Goal: Task Accomplishment & Management: Complete application form

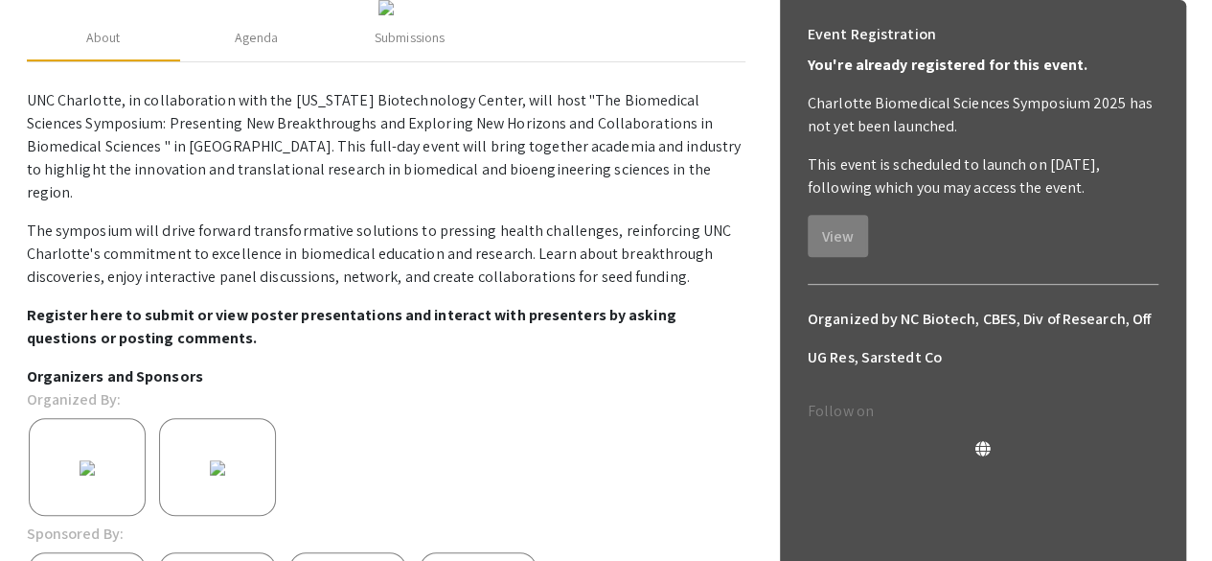
scroll to position [295, 0]
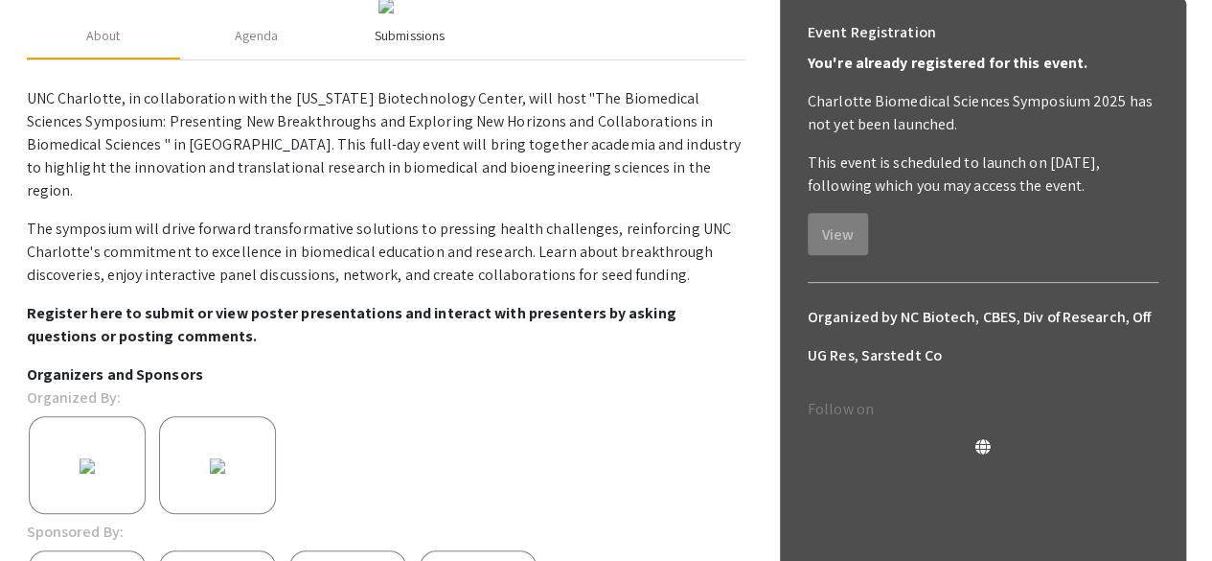
click at [375, 46] on div "Submissions" at bounding box center [410, 36] width 70 height 20
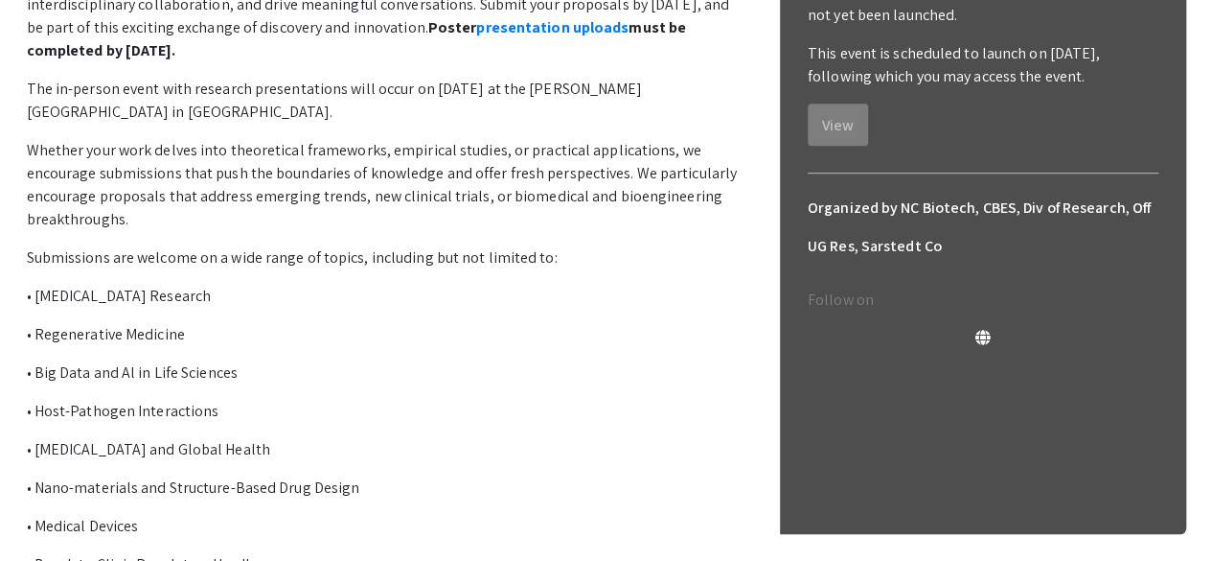
scroll to position [418, 0]
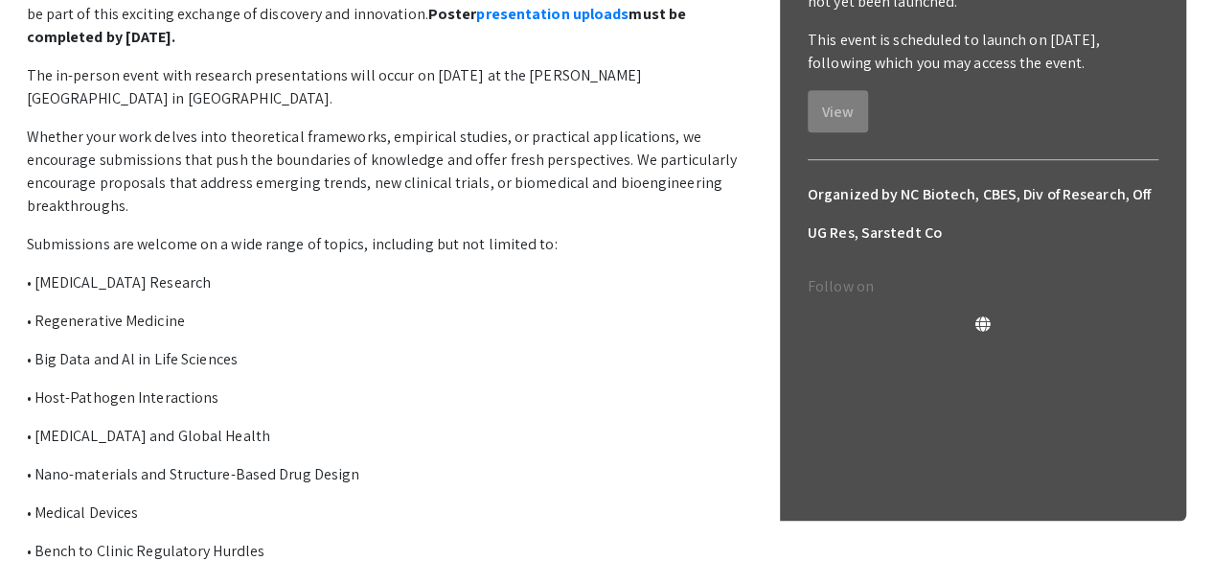
click at [476, 24] on link "presentation uploads" at bounding box center [552, 14] width 152 height 20
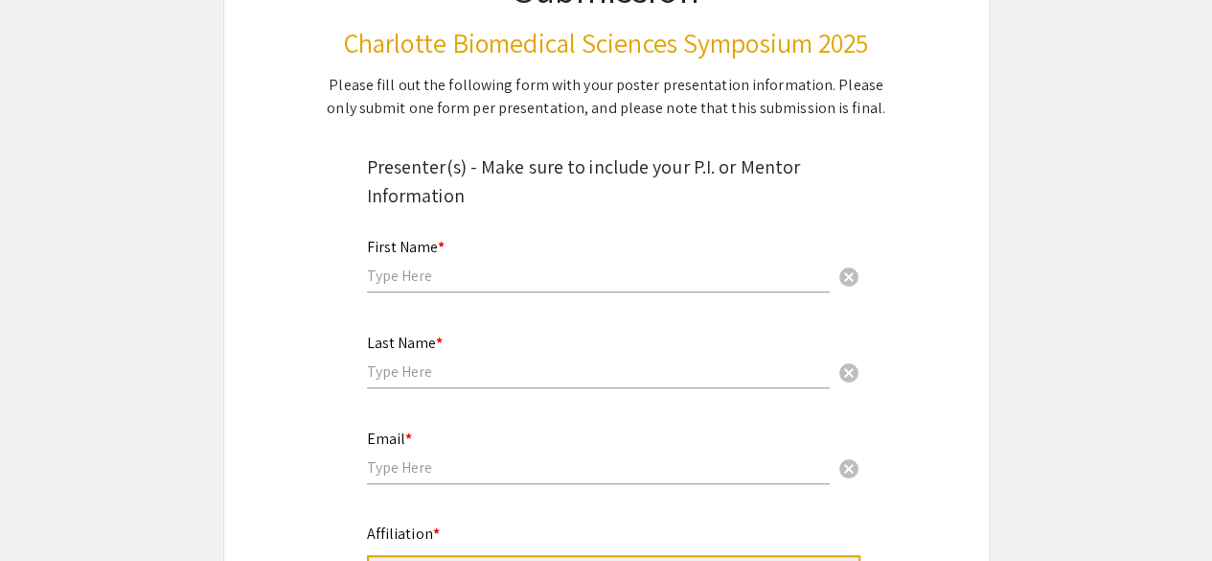
scroll to position [236, 0]
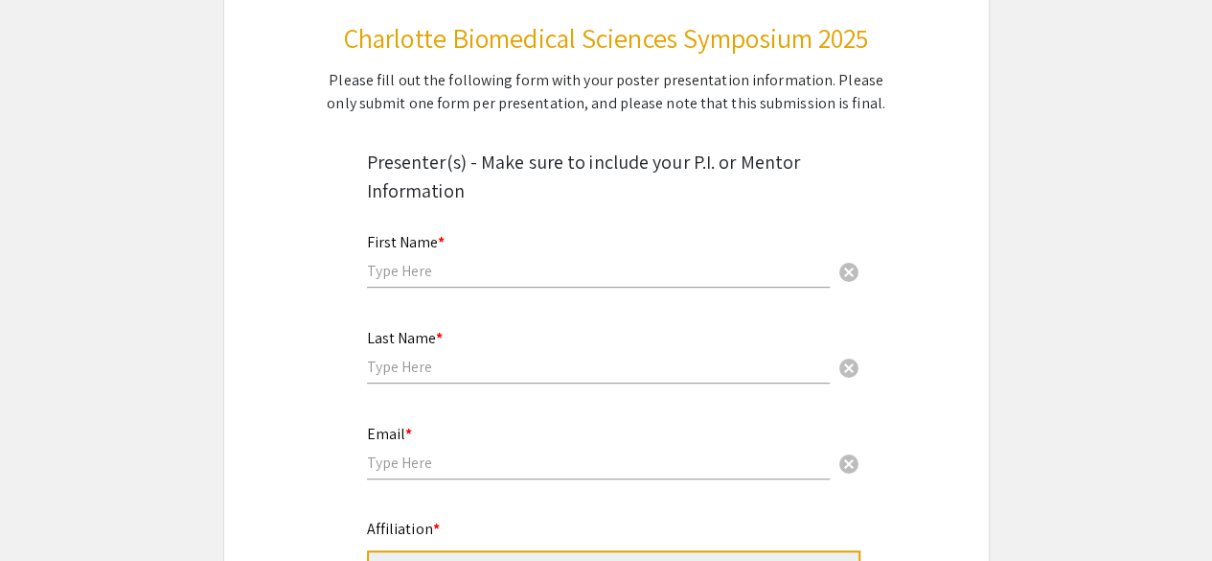
click at [475, 275] on input "text" at bounding box center [598, 271] width 463 height 20
type input "[PERSON_NAME]"
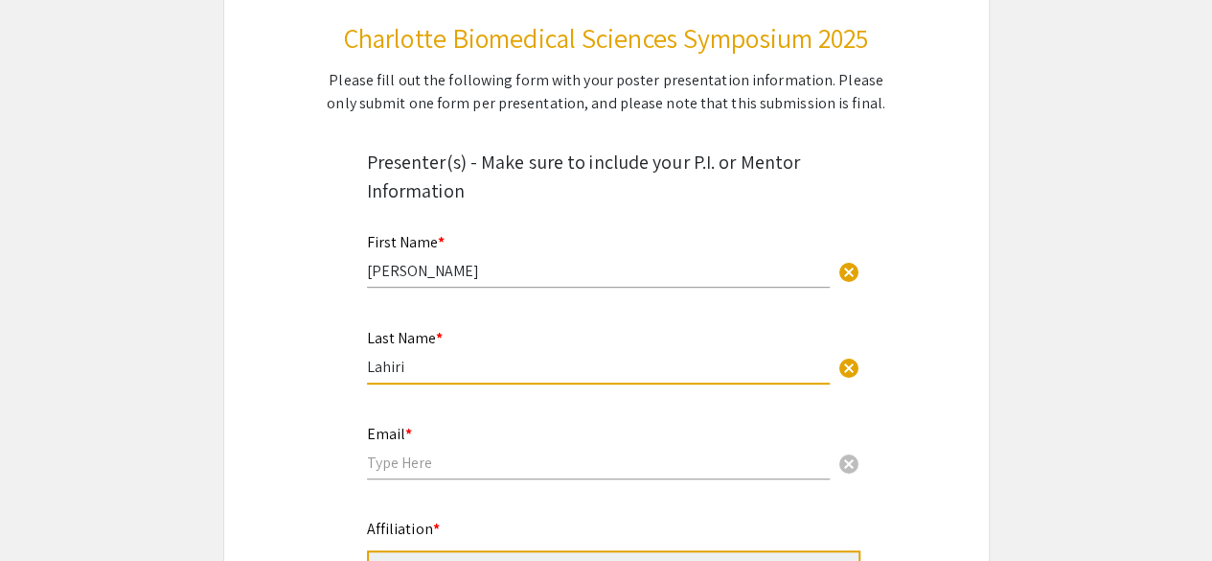
type input "Lahiri"
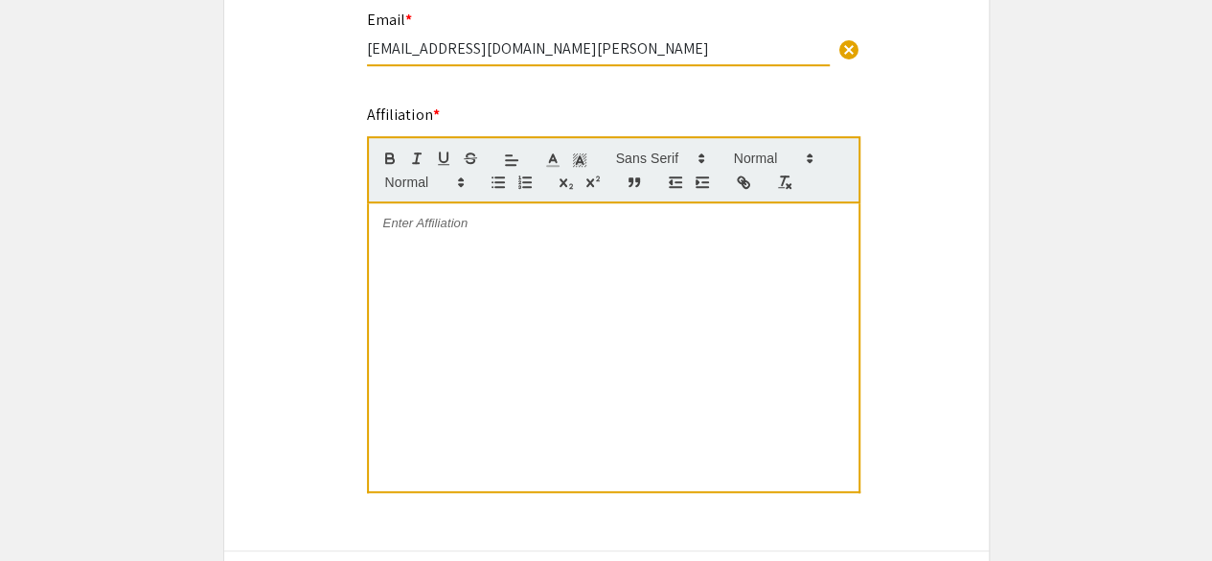
scroll to position [652, 0]
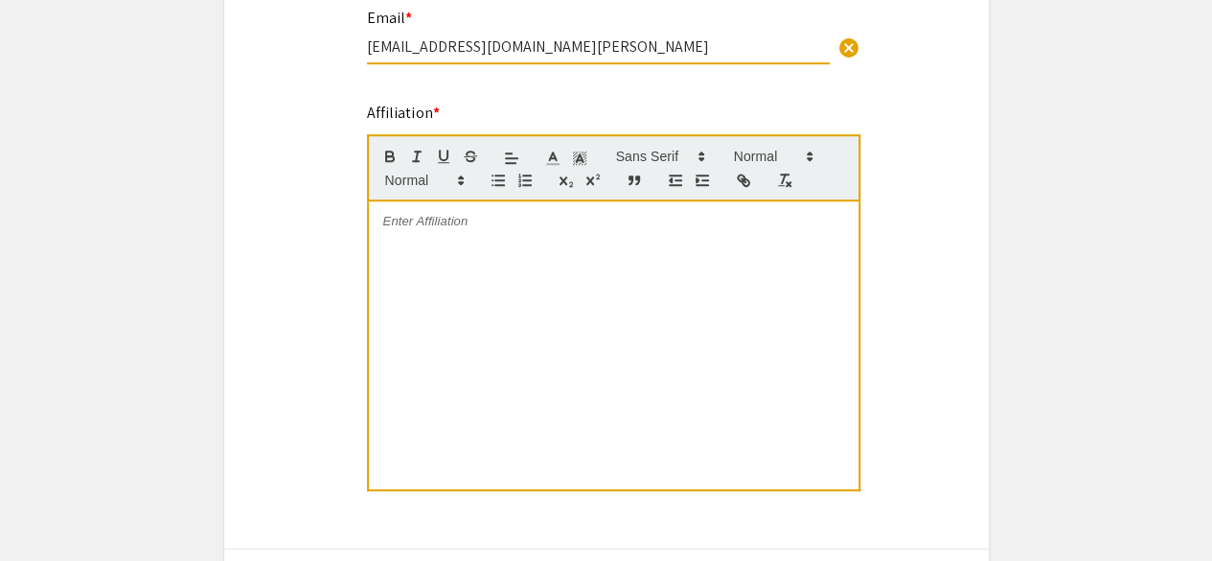
type input "[EMAIL_ADDRESS][DOMAIN_NAME][PERSON_NAME]"
click at [458, 277] on div at bounding box center [614, 344] width 490 height 287
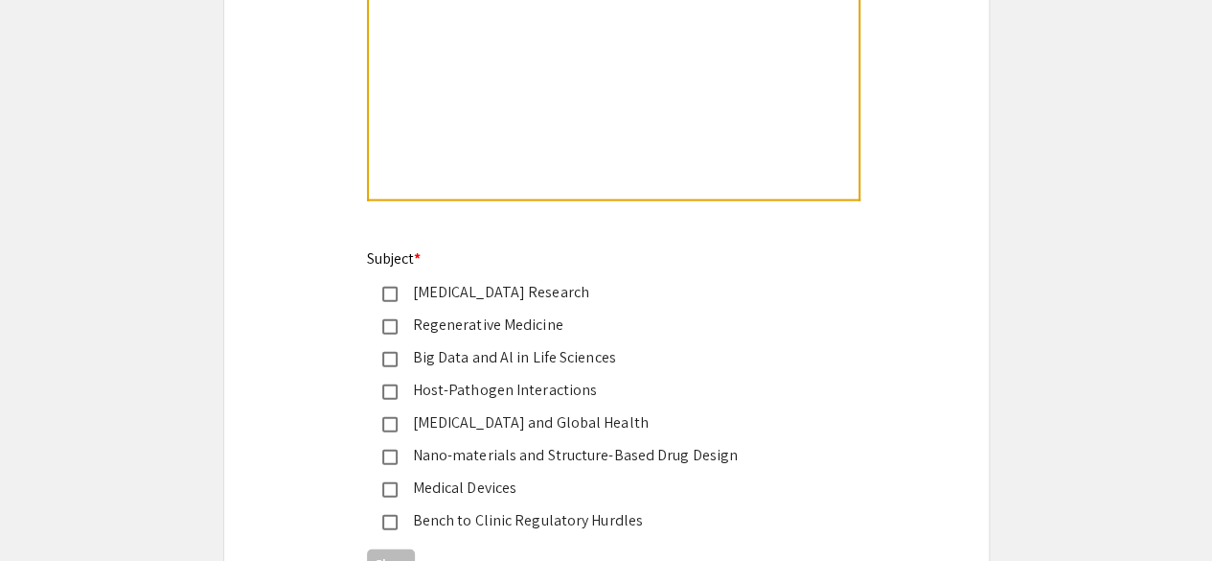
scroll to position [2276, 0]
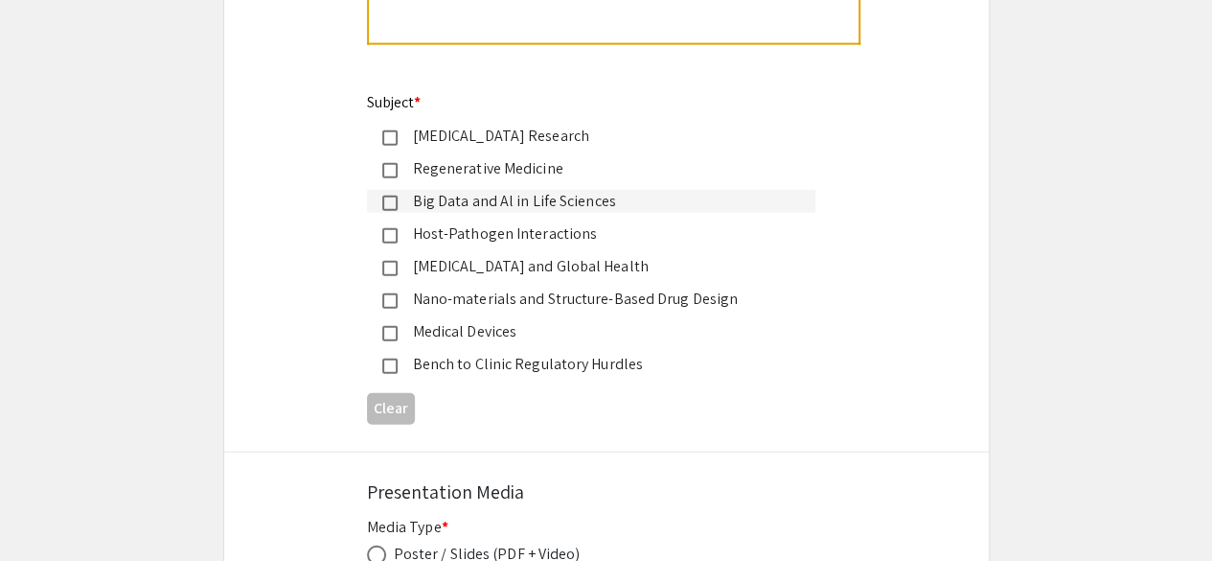
click at [437, 209] on div "Big Data and Al in Life Sciences" at bounding box center [599, 201] width 402 height 23
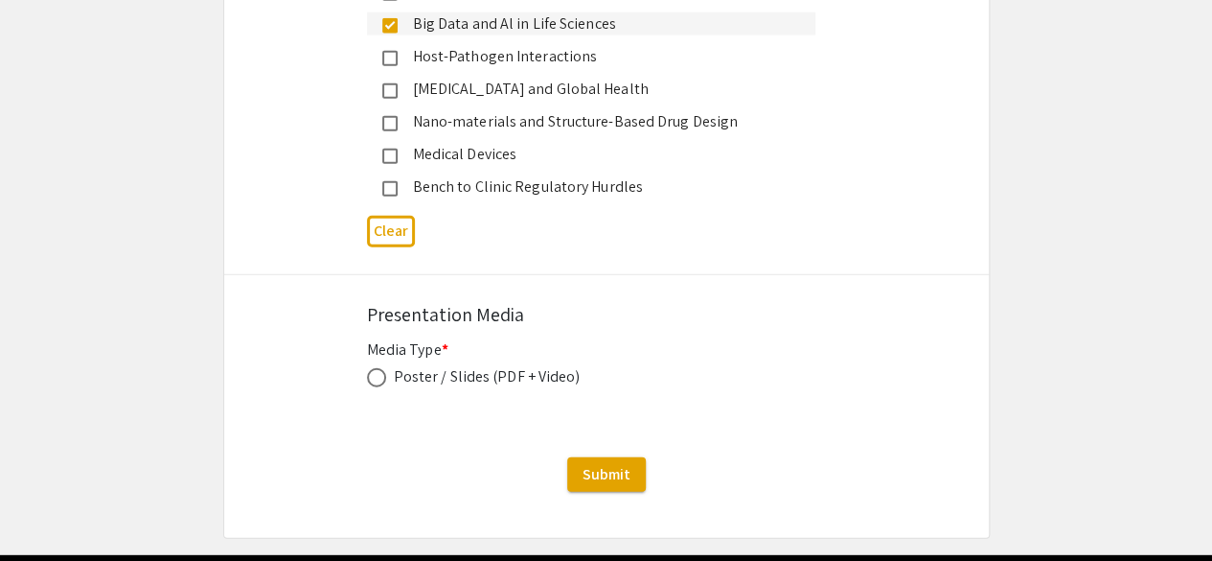
scroll to position [2459, 0]
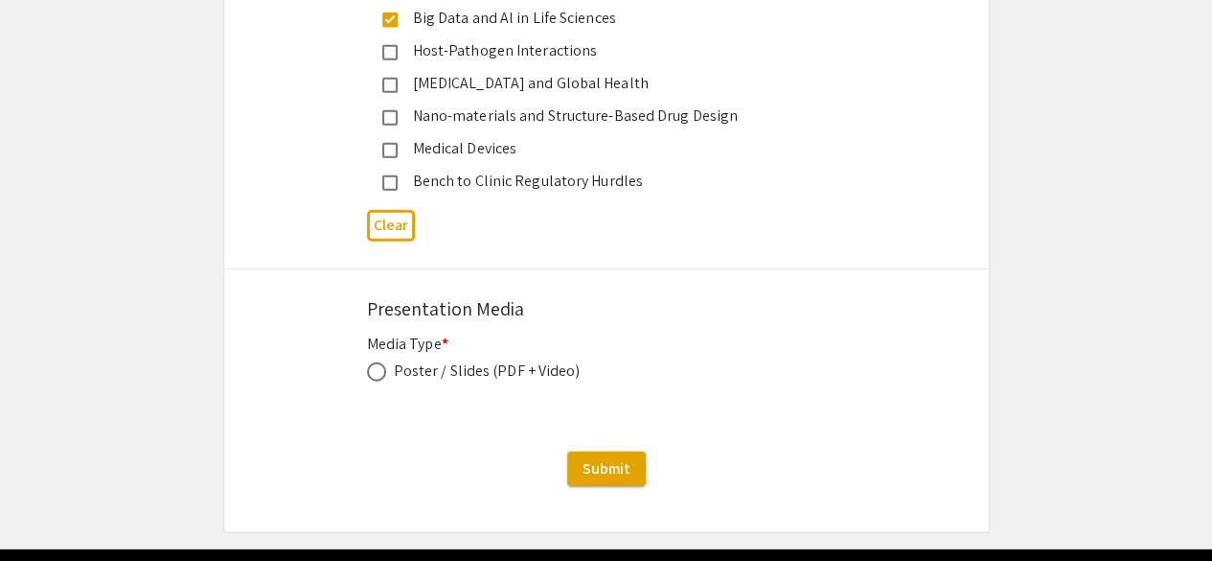
click at [379, 376] on span at bounding box center [376, 371] width 19 height 19
click at [379, 376] on input "radio" at bounding box center [376, 371] width 19 height 19
radio input "true"
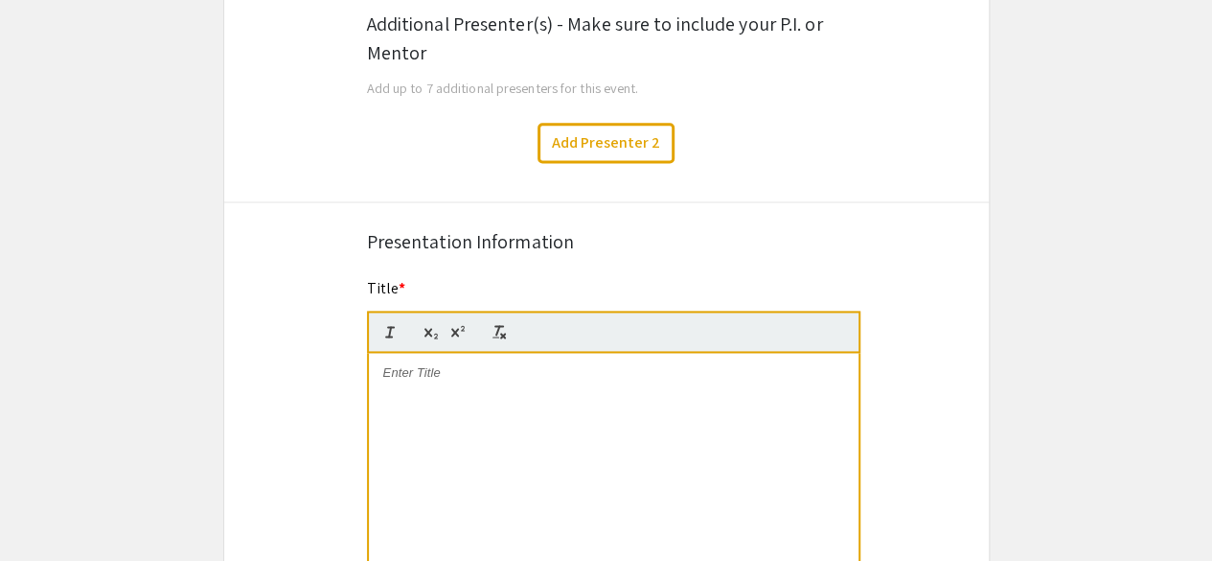
scroll to position [1222, 0]
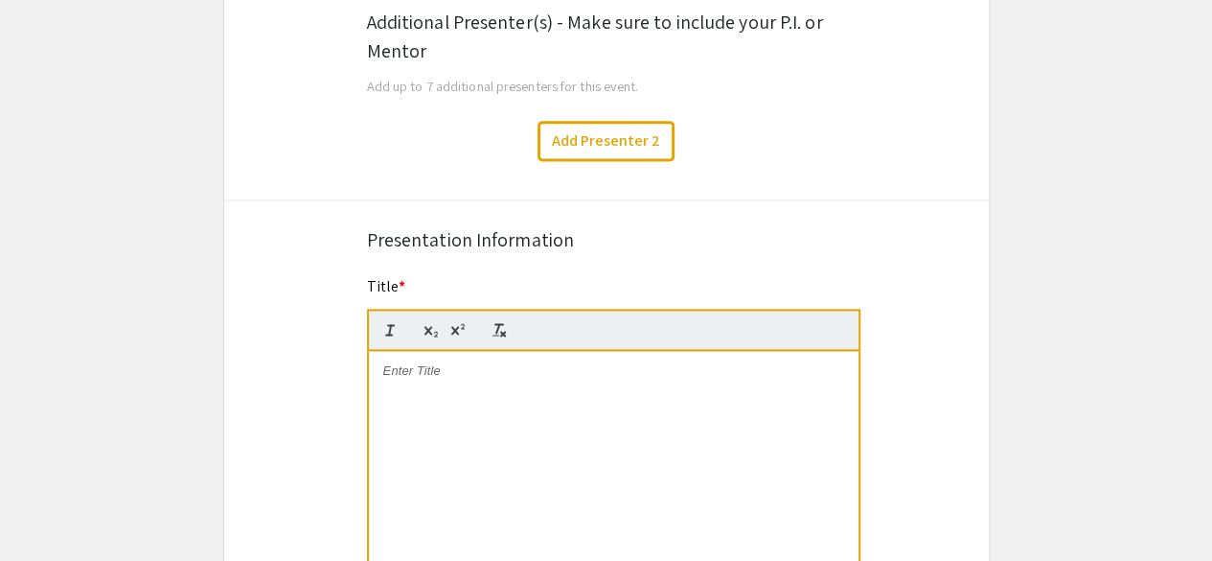
click at [568, 390] on div at bounding box center [614, 494] width 490 height 287
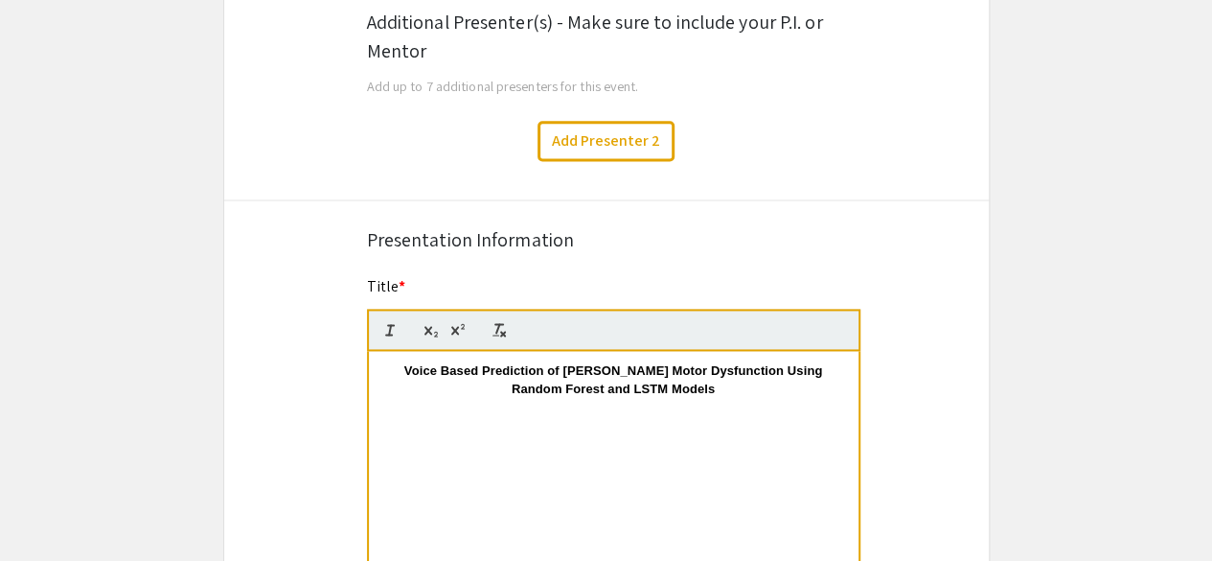
scroll to position [0, 0]
click at [446, 256] on div "Symposium Presentation Submission Charlotte Biomedical Sciences Symposium 2025 …" at bounding box center [606, 569] width 767 height 3374
click at [427, 407] on p at bounding box center [613, 406] width 461 height 17
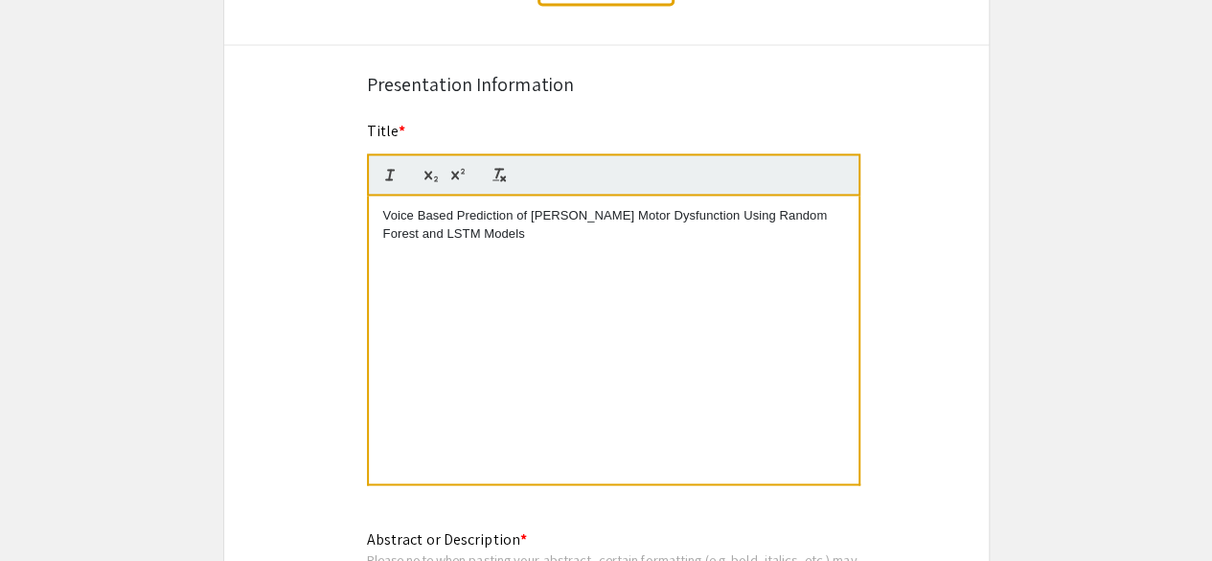
click at [622, 267] on div "Voice Based Prediction of [PERSON_NAME] Motor Dysfunction Using Random Forest a…" at bounding box center [614, 338] width 490 height 287
click at [919, 343] on div "Symposium Presentation Submission Charlotte Biomedical Sciences Symposium 2025 …" at bounding box center [606, 414] width 767 height 3374
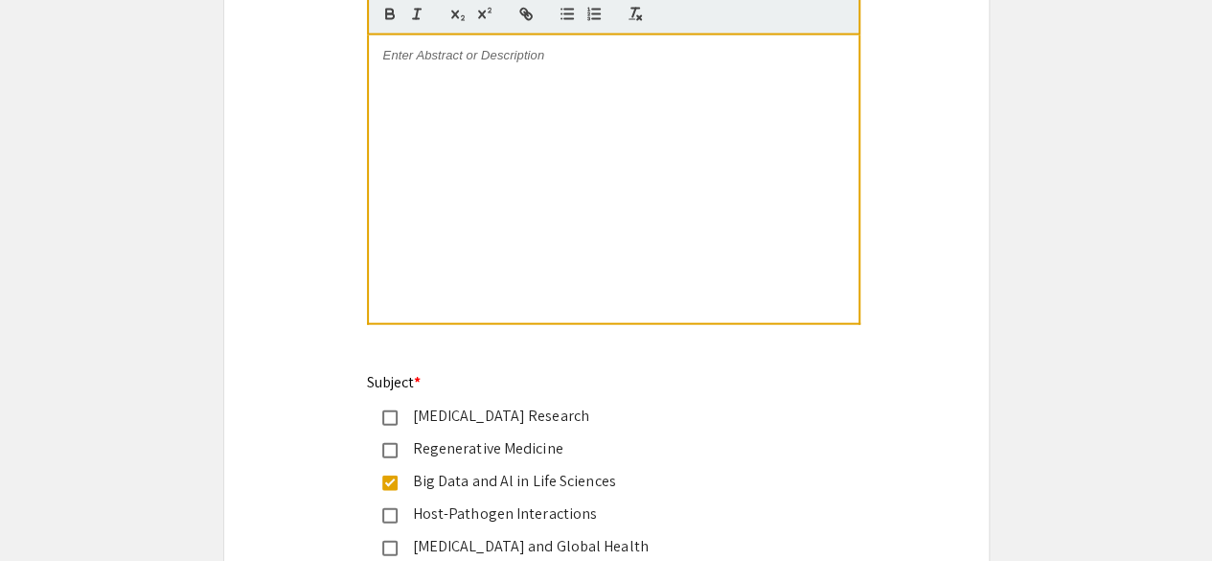
scroll to position [1997, 0]
click at [767, 186] on div at bounding box center [614, 177] width 490 height 287
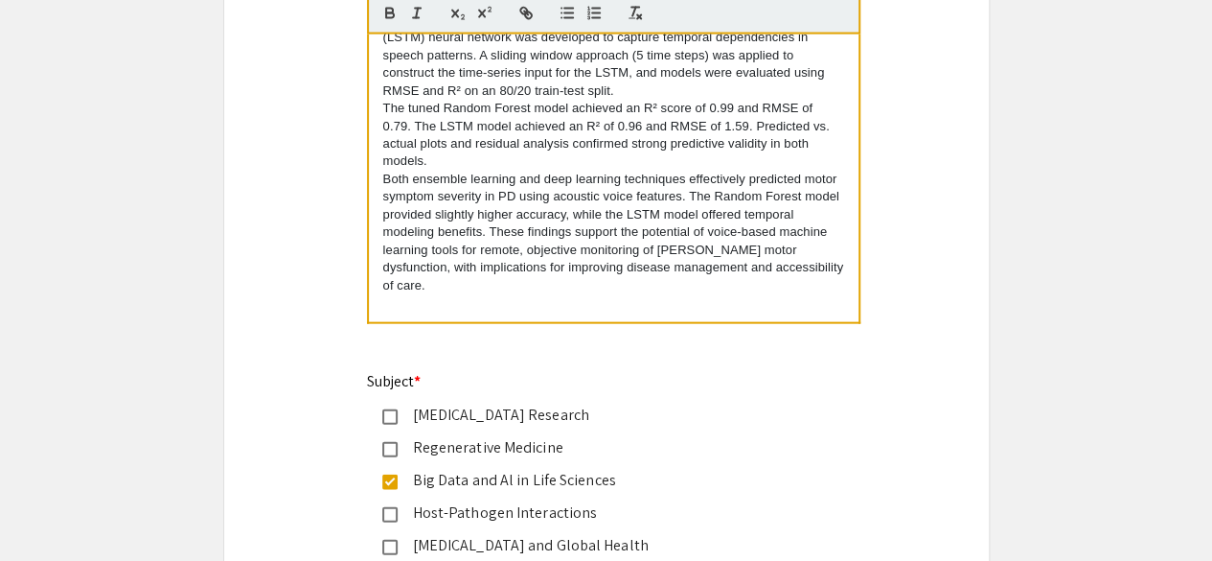
scroll to position [195, 0]
click at [743, 110] on p "The tuned Random Forest model achieved an R² score of 0.99 and RMSE of 0.79. Th…" at bounding box center [613, 133] width 461 height 71
click at [403, 127] on p "The tuned Random Forest model achieved an R² score of 0.93 and RMSE of 0.79. Th…" at bounding box center [613, 133] width 461 height 71
click at [647, 132] on p "The tuned Random Forest model achieved an R² score of 0.93 and RMSE of 1.88. Th…" at bounding box center [613, 133] width 461 height 71
click at [745, 126] on p "The tuned Random Forest model achieved an R² score of 0.93 and RMSE of 1.88. Th…" at bounding box center [613, 133] width 461 height 71
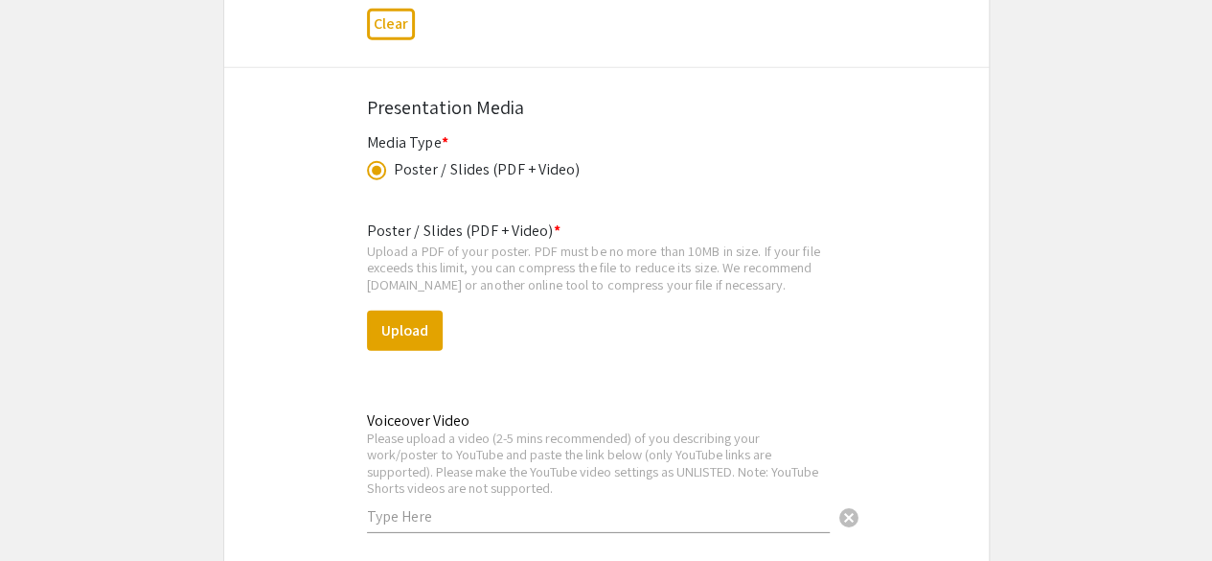
scroll to position [3035, 0]
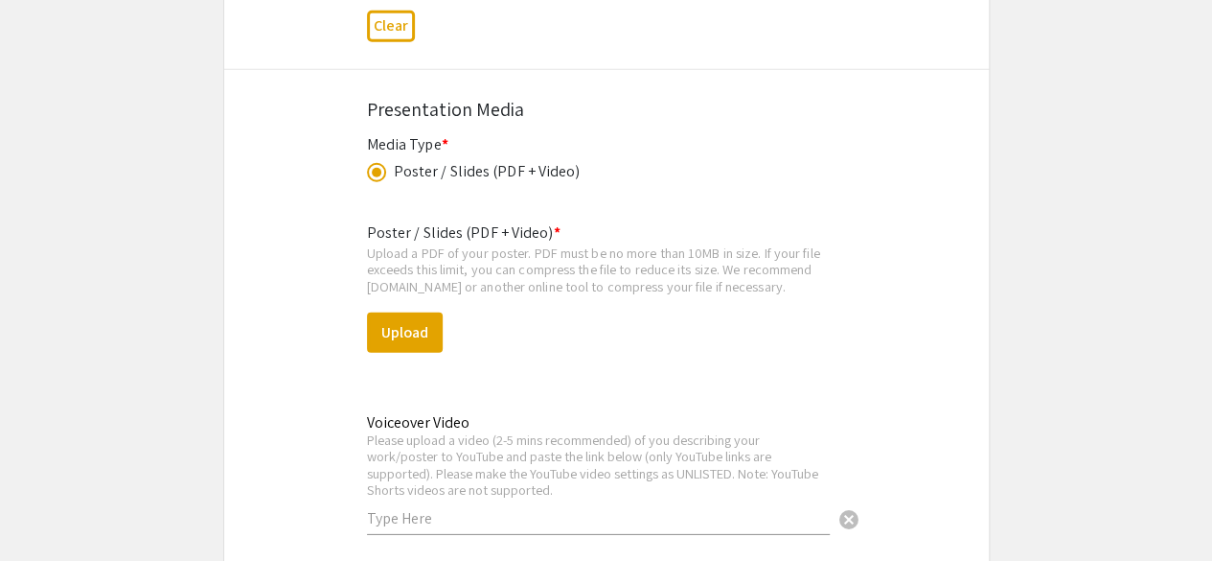
scroll to position [2675, 0]
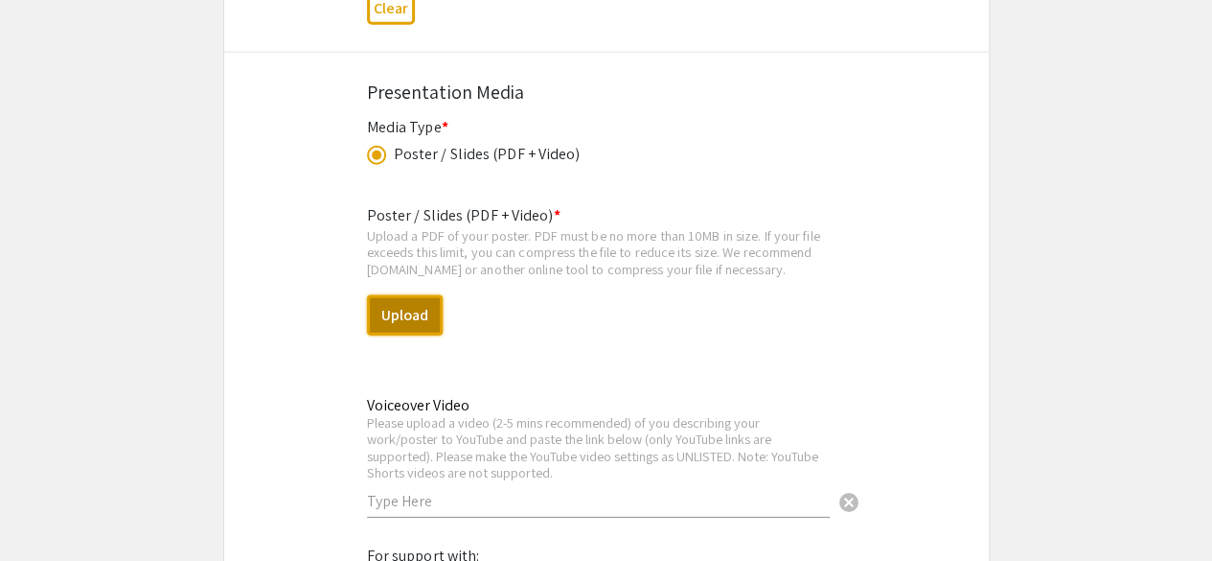
click at [401, 321] on button "Upload" at bounding box center [405, 315] width 76 height 40
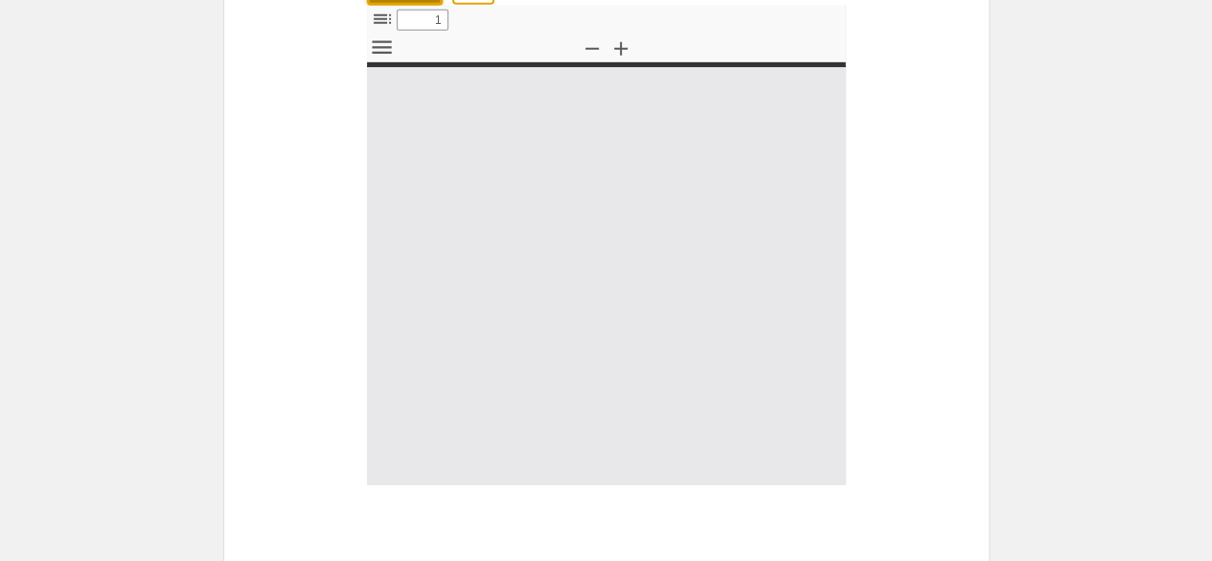
select select "custom"
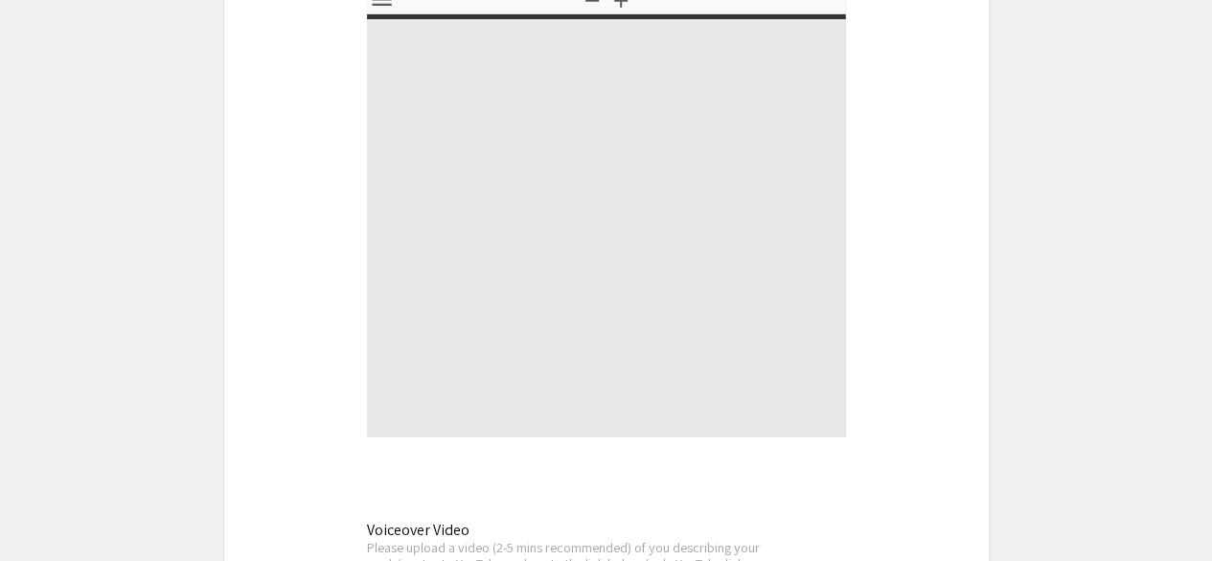
type input "0"
select select "custom"
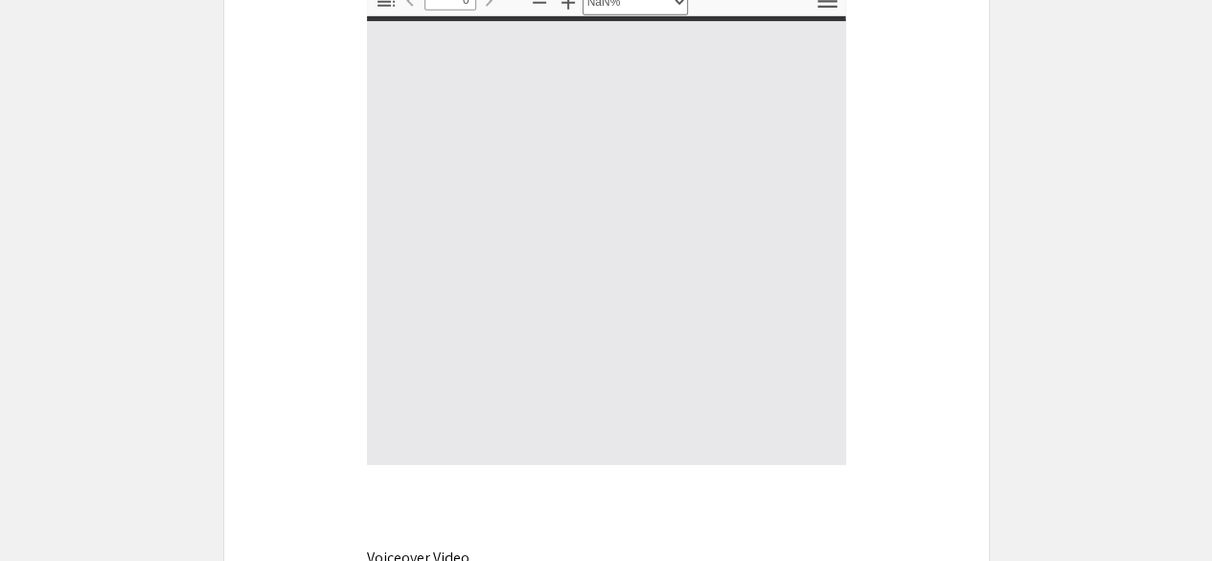
type input "1"
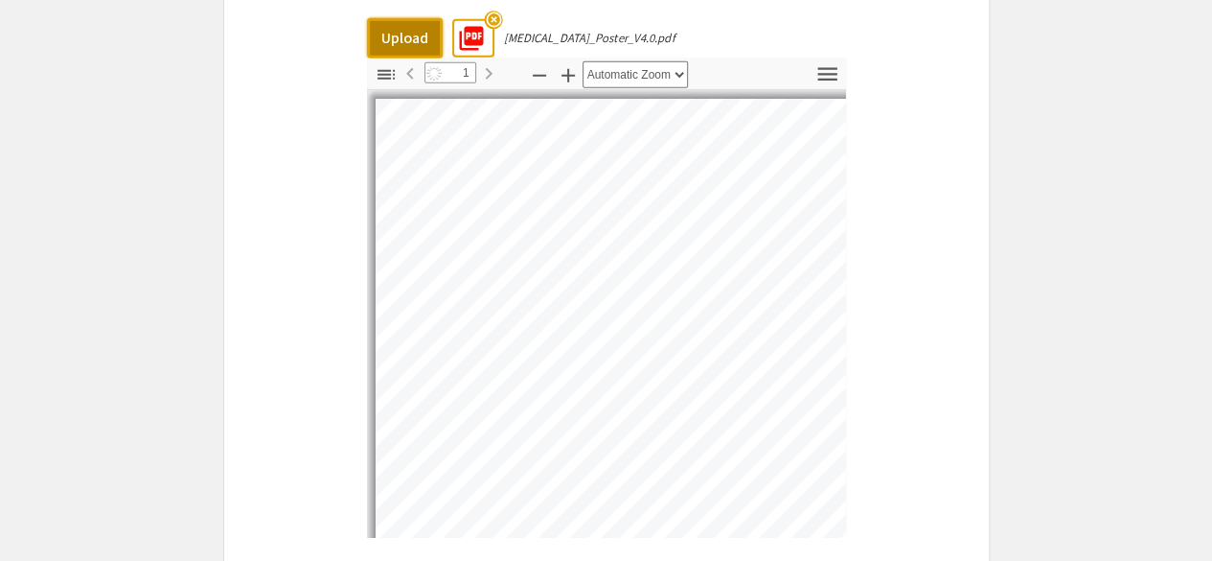
select select "auto"
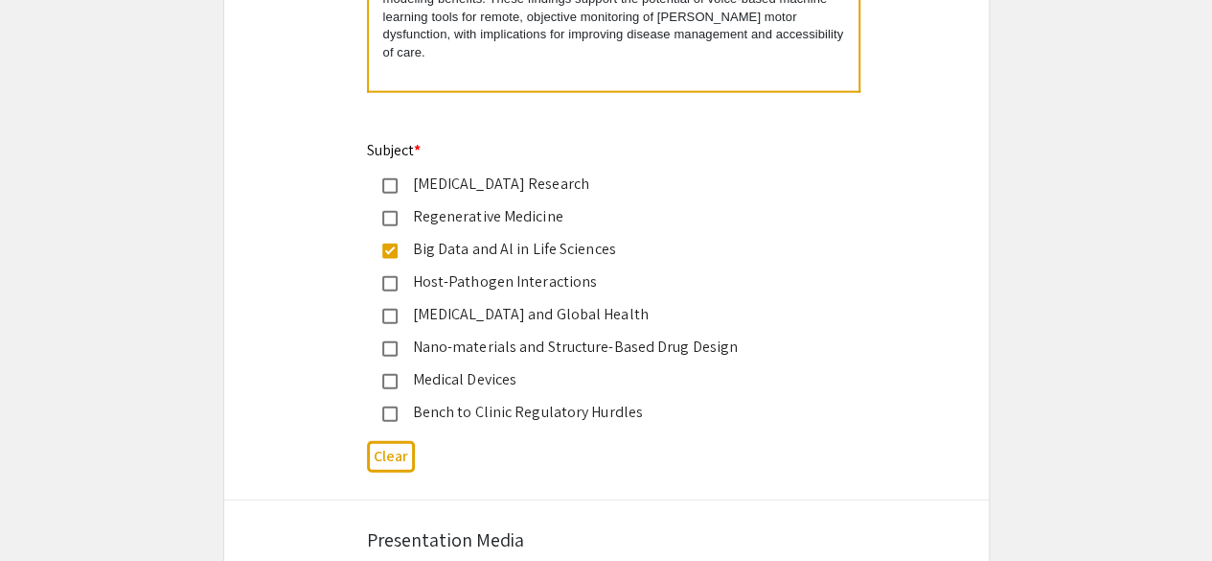
scroll to position [2227, 0]
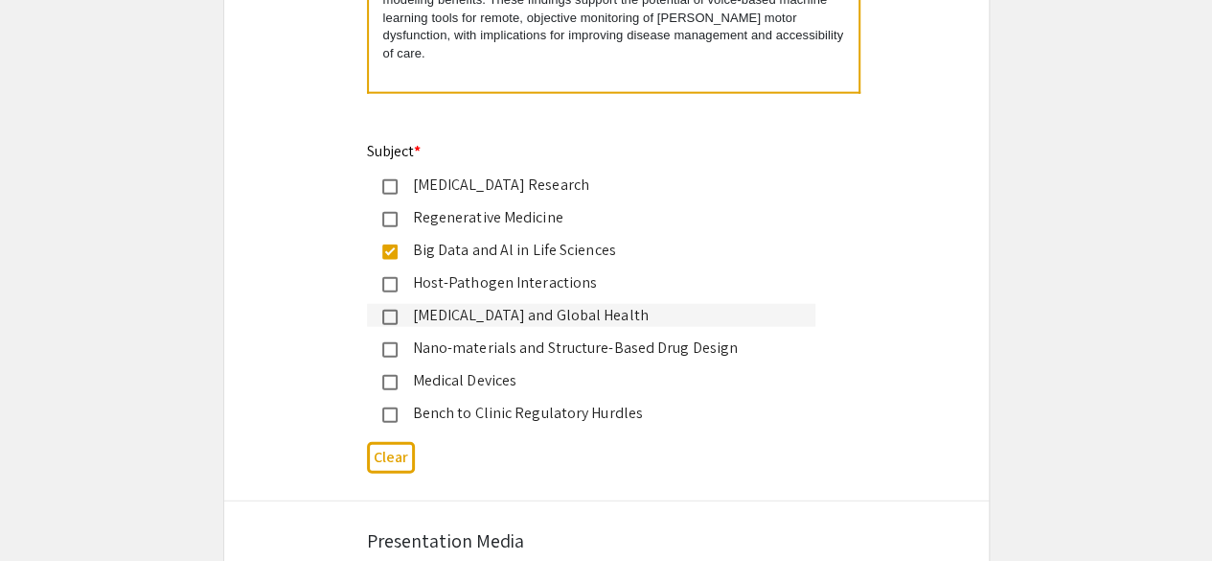
click at [389, 310] on mat-pseudo-checkbox at bounding box center [389, 316] width 15 height 15
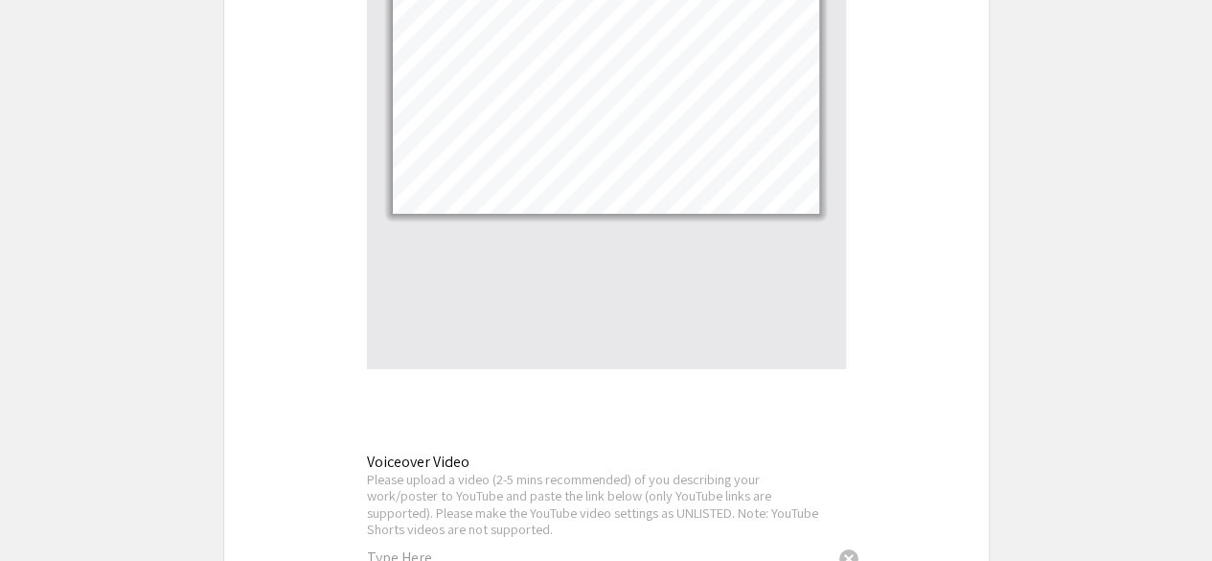
scroll to position [3077, 0]
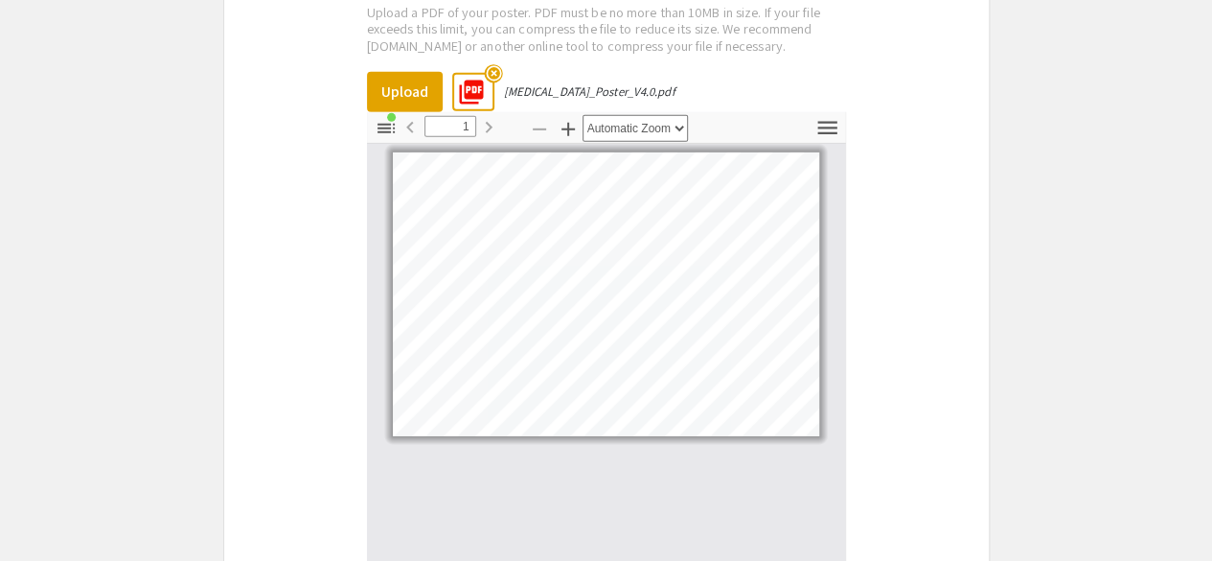
scroll to position [2810, 0]
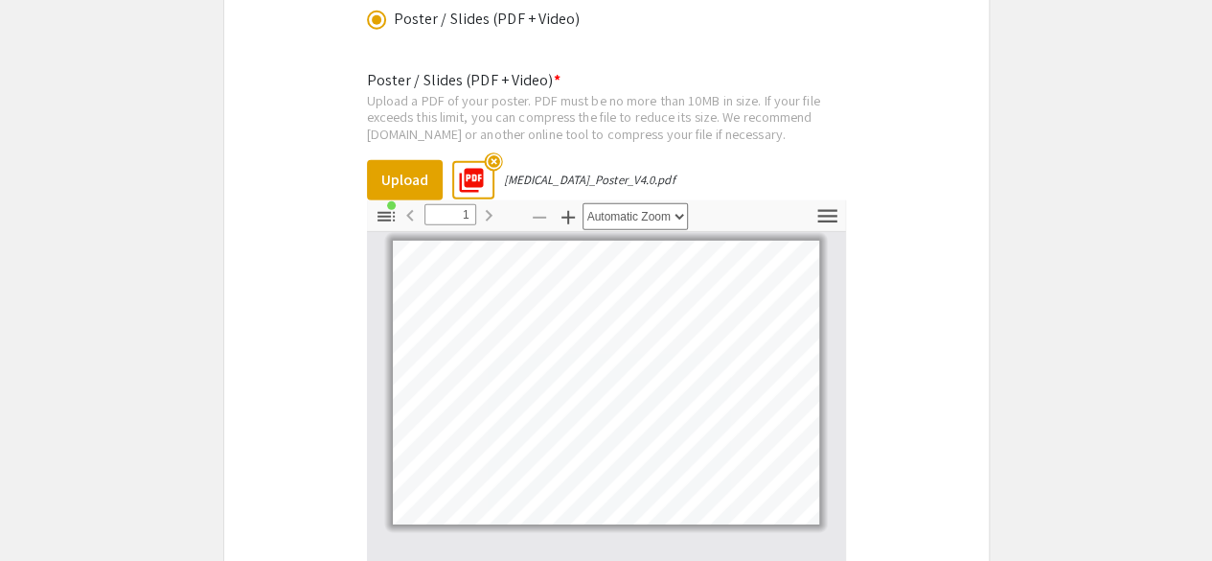
click at [494, 156] on mat-icon "highlight_off" at bounding box center [493, 161] width 18 height 18
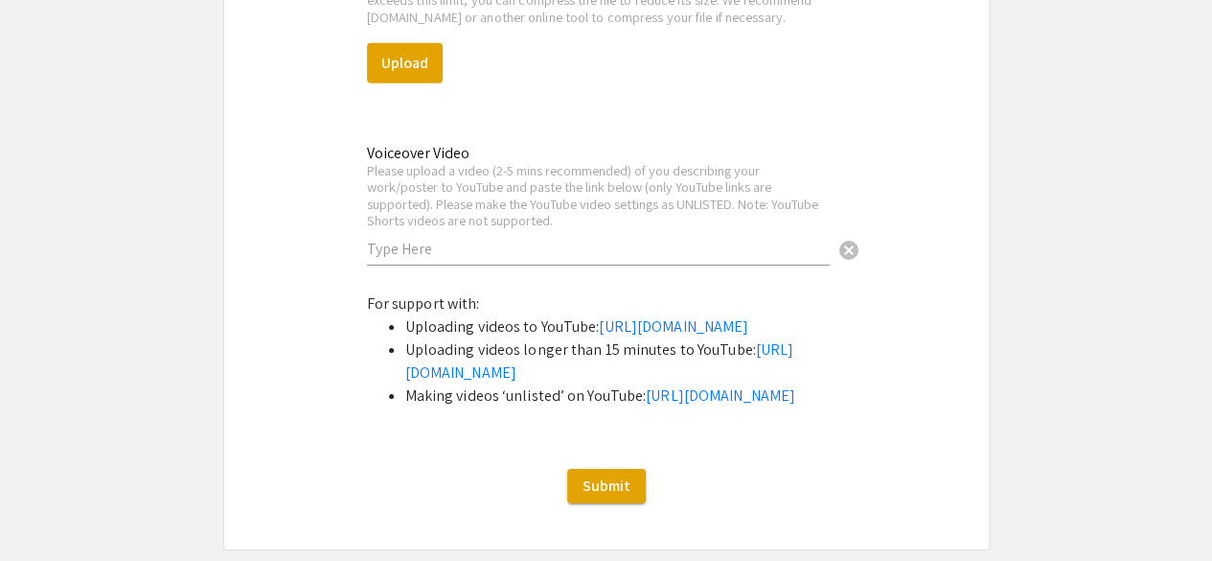
scroll to position [2566, 0]
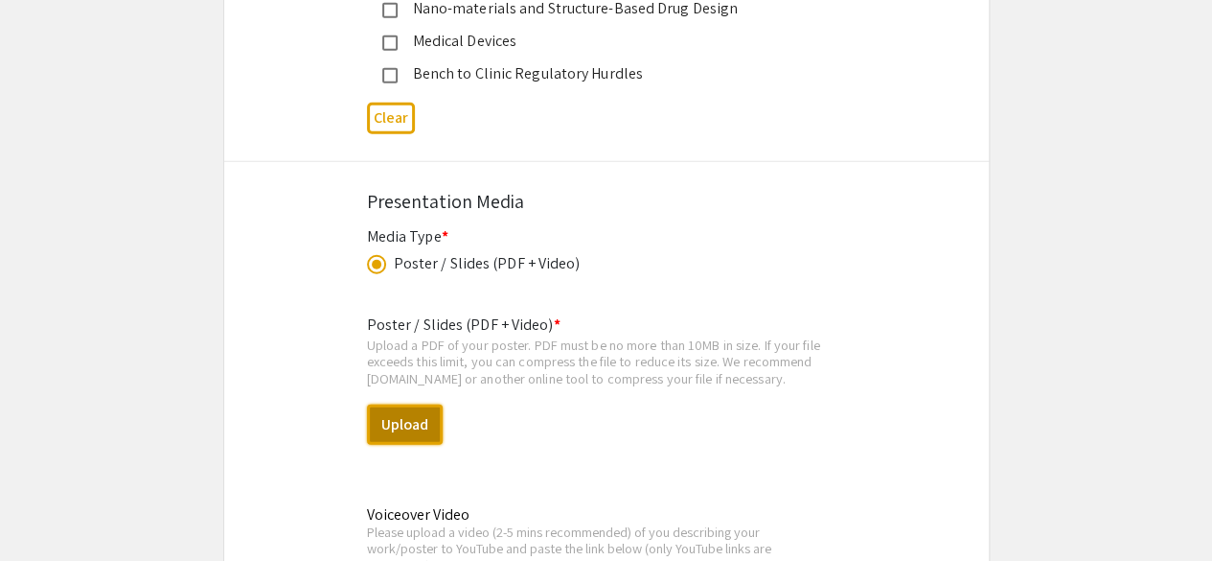
click at [393, 429] on button "Upload" at bounding box center [405, 424] width 76 height 40
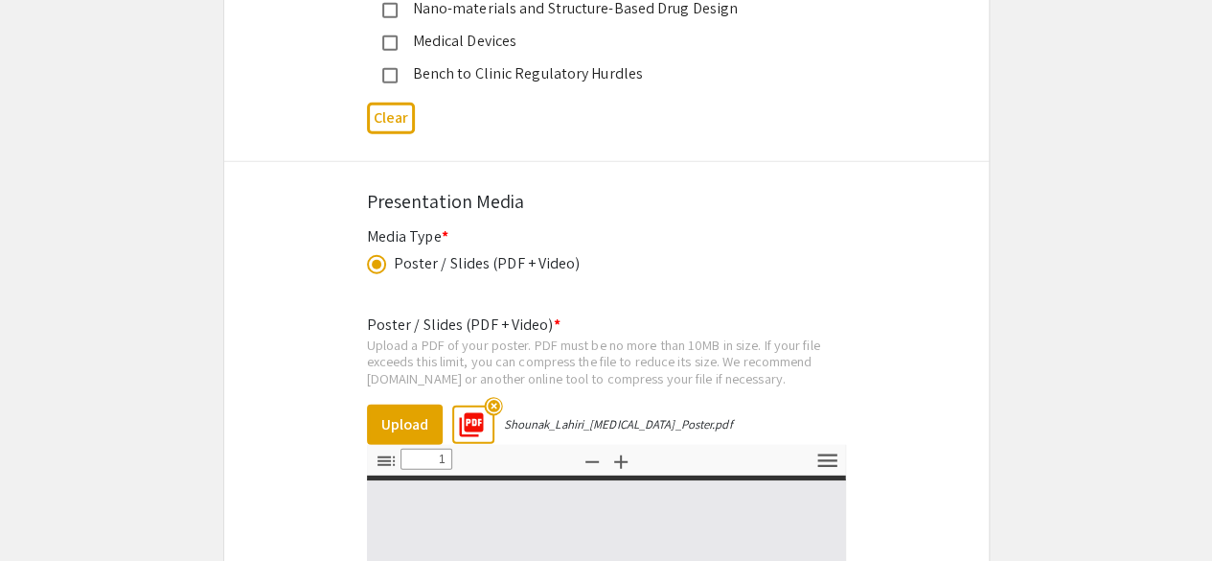
type input "0"
select select "auto"
type input "1"
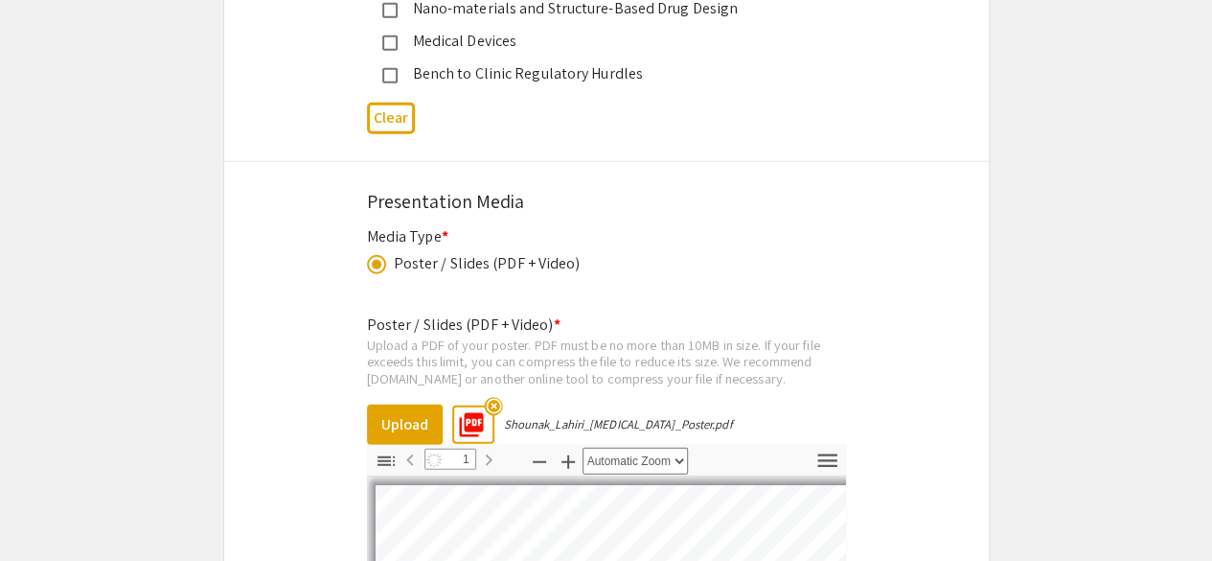
select select "auto"
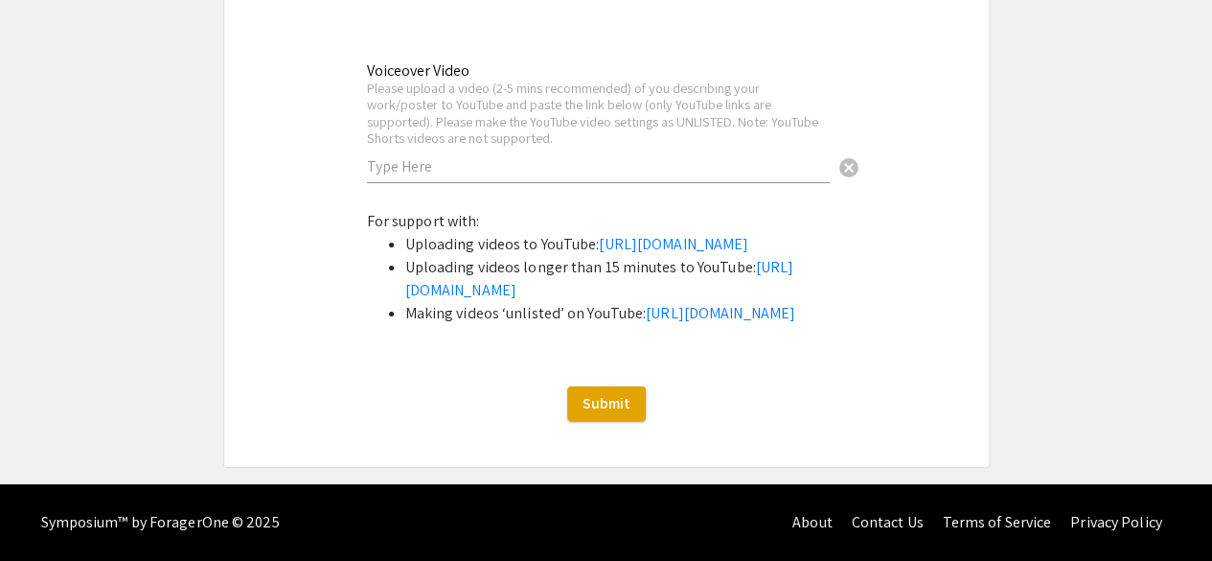
scroll to position [3551, 0]
click at [480, 156] on input "text" at bounding box center [598, 166] width 463 height 20
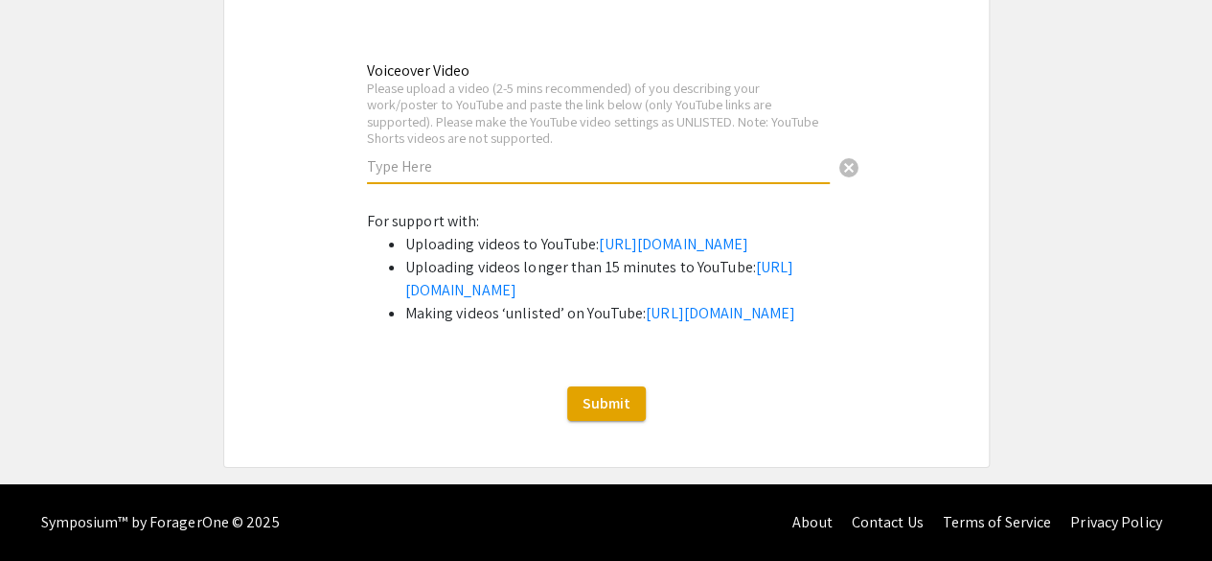
paste input "[URL][DOMAIN_NAME]"
type input "[URL][DOMAIN_NAME]"
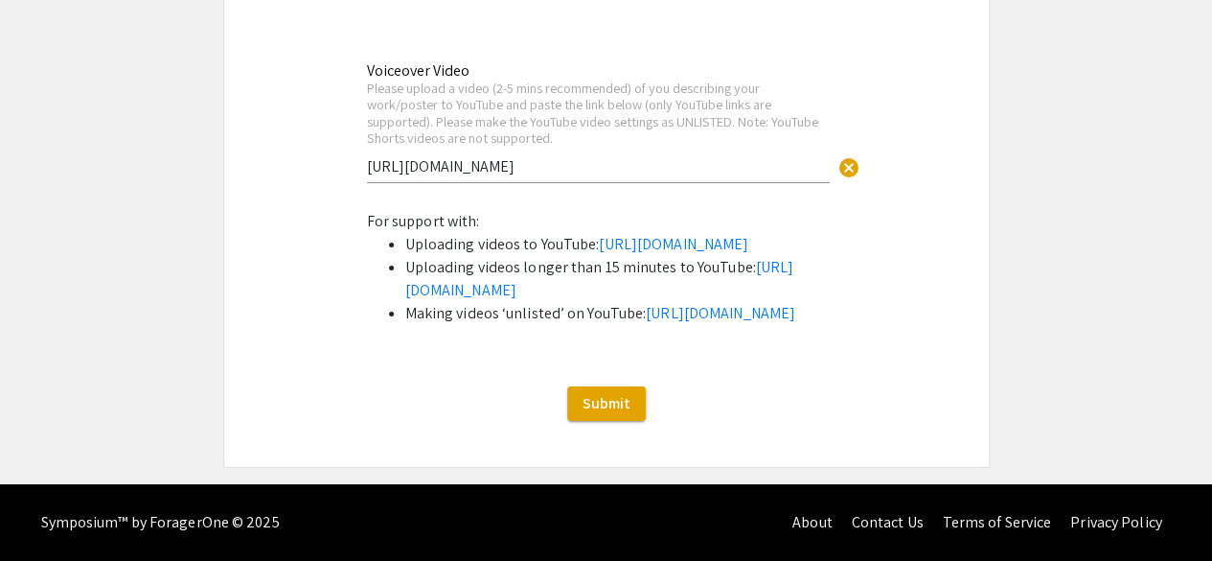
scroll to position [3628, 0]
click at [601, 417] on button "Submit" at bounding box center [606, 403] width 79 height 34
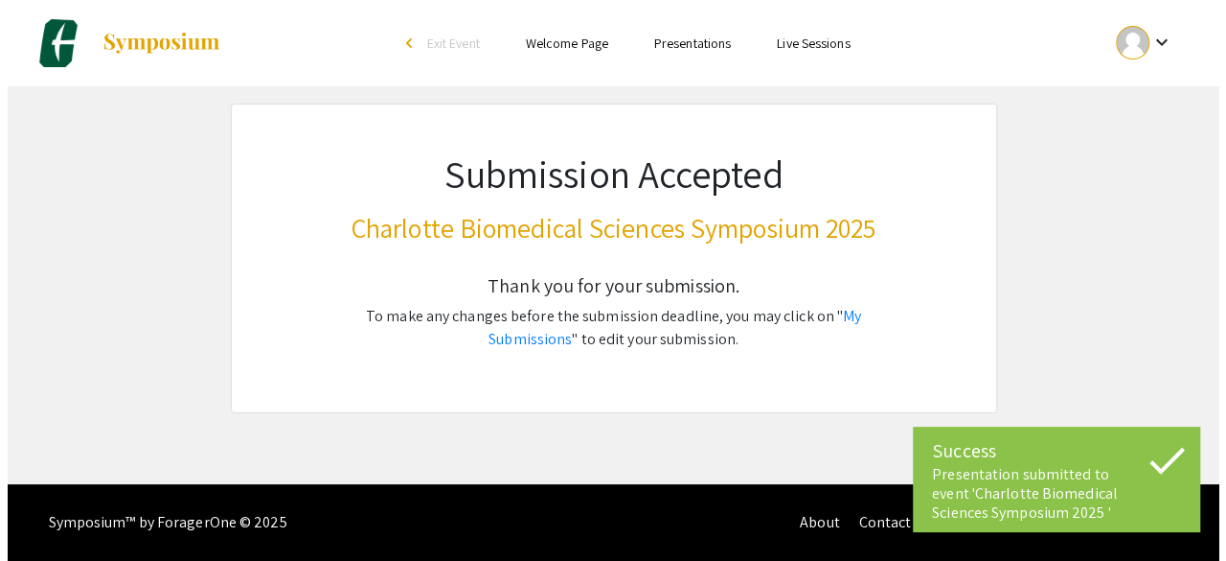
scroll to position [0, 0]
